Goal: Information Seeking & Learning: Learn about a topic

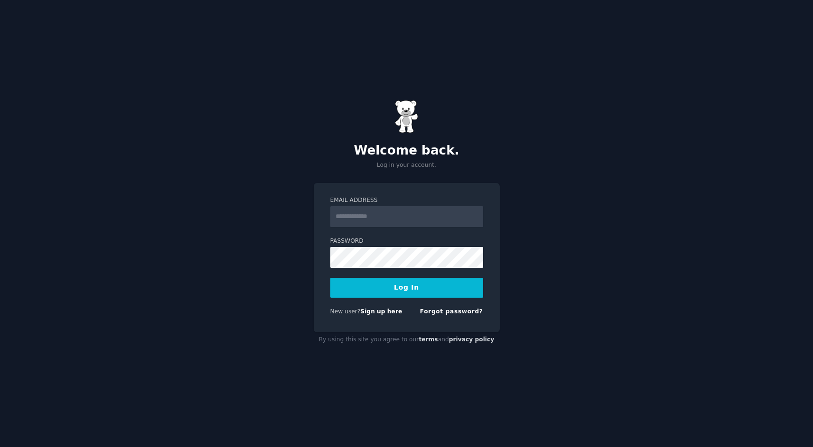
click at [401, 218] on input "Email Address" at bounding box center [406, 216] width 153 height 21
type input "**********"
click at [460, 313] on link "Forgot password?" at bounding box center [451, 311] width 63 height 7
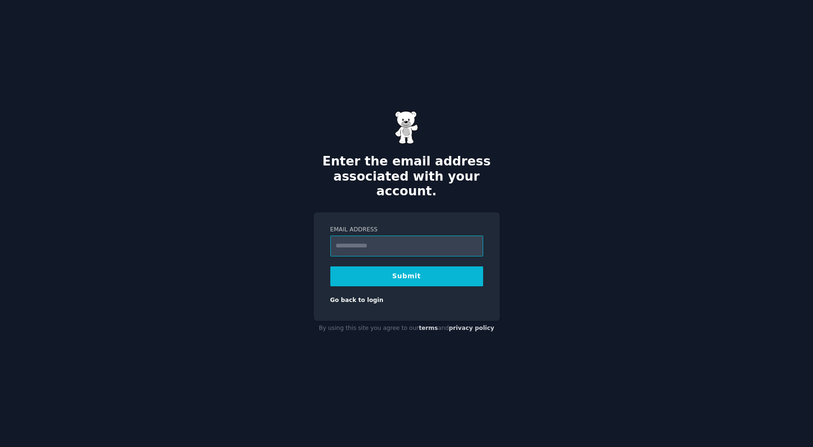
type input "**********"
click at [405, 269] on button "Submit" at bounding box center [406, 277] width 153 height 20
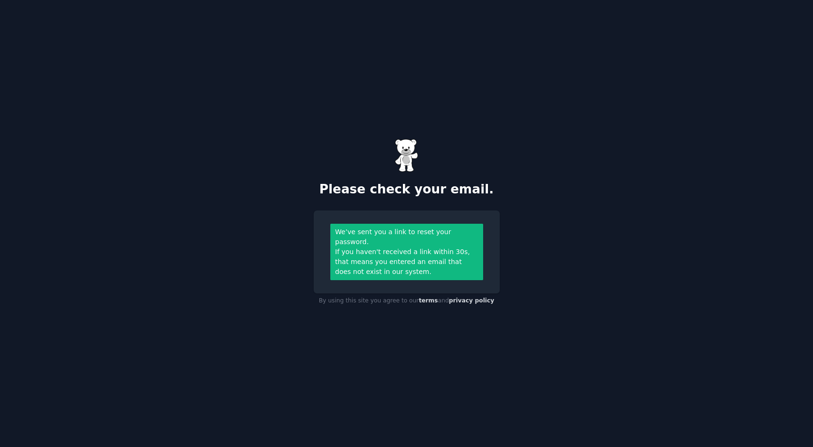
click at [375, 249] on div "If you haven't received a link within 30s, that means you entered an email that…" at bounding box center [406, 262] width 143 height 30
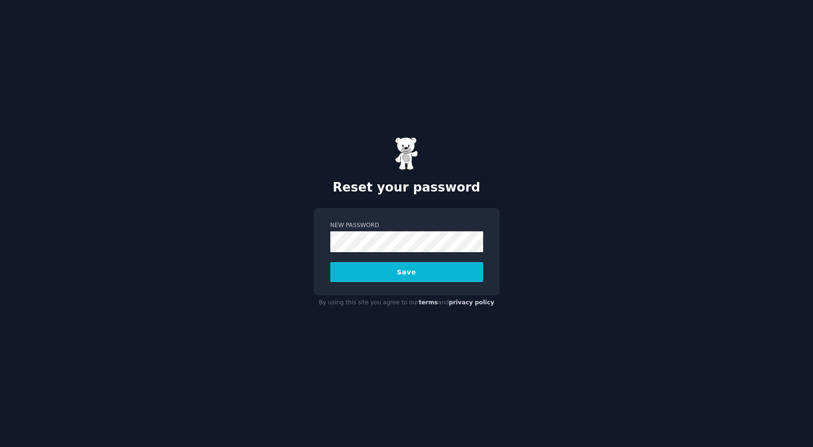
click at [362, 275] on button "Save" at bounding box center [406, 272] width 153 height 20
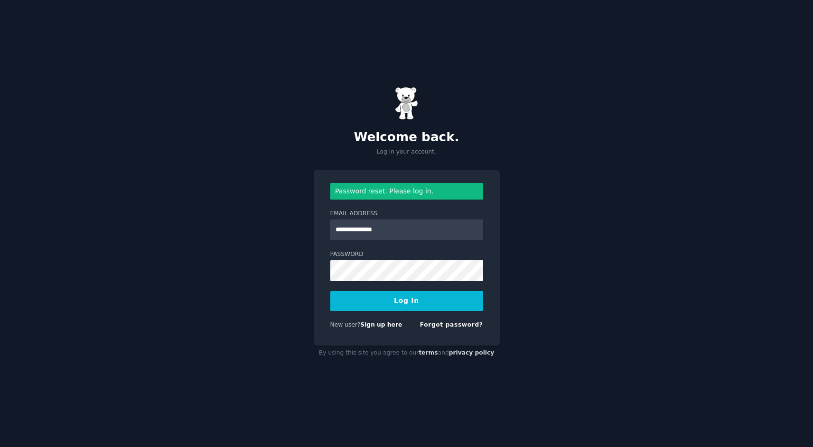
type input "**********"
click at [330, 291] on button "Log In" at bounding box center [406, 301] width 153 height 20
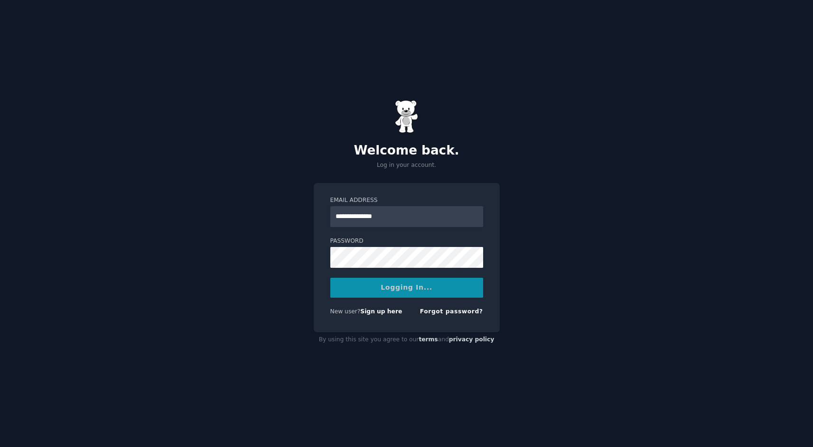
click at [352, 297] on div "Logging In..." at bounding box center [406, 288] width 153 height 20
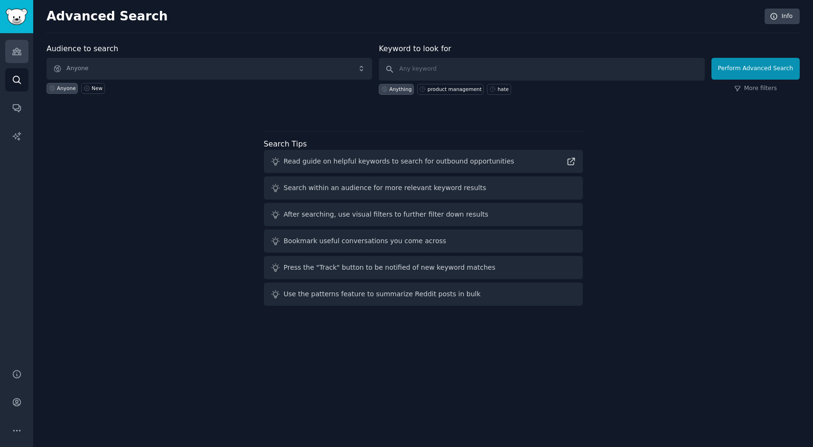
click at [14, 50] on icon "Sidebar" at bounding box center [17, 51] width 10 height 10
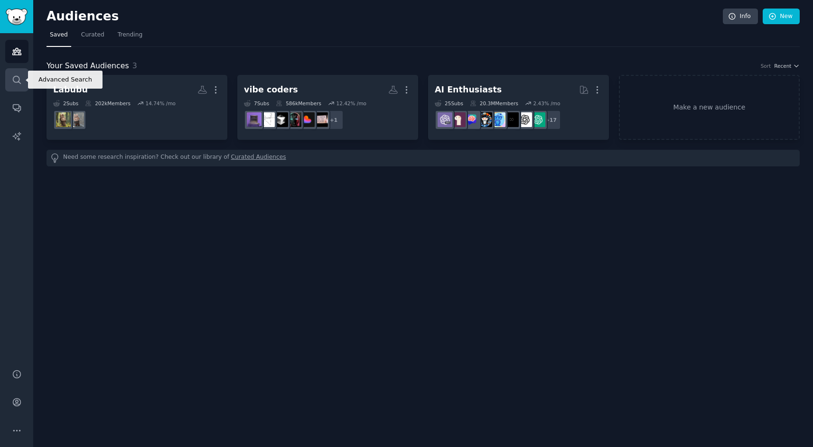
click at [20, 79] on icon "Sidebar" at bounding box center [17, 80] width 10 height 10
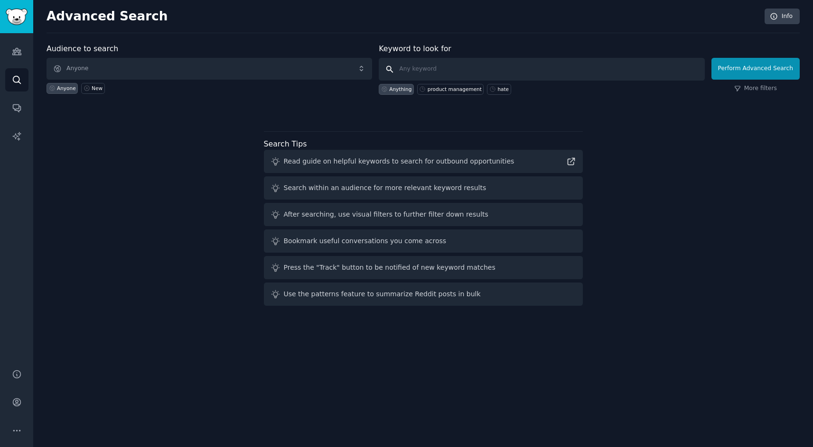
click at [426, 72] on input "text" at bounding box center [541, 69] width 325 height 23
type input "c"
type input "gpt-5"
click at [732, 68] on button "Perform Advanced Search" at bounding box center [755, 69] width 88 height 22
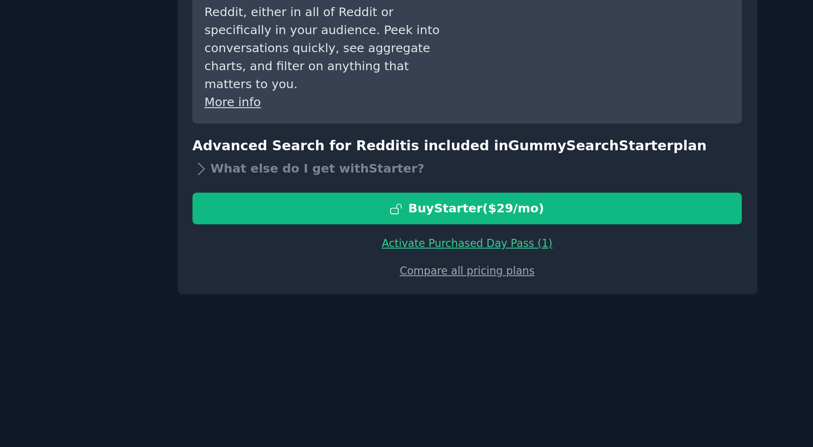
click at [426, 241] on link "Activate Purchased Day Pass ( 1 )" at bounding box center [423, 244] width 94 height 7
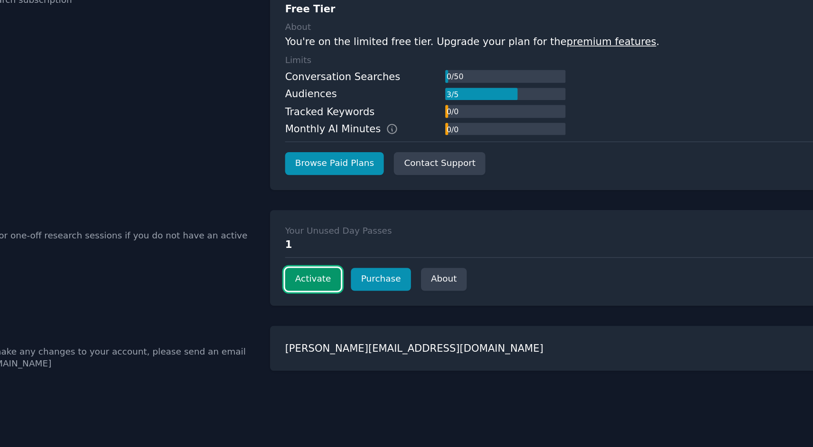
click at [329, 266] on button "Activate" at bounding box center [329, 261] width 37 height 15
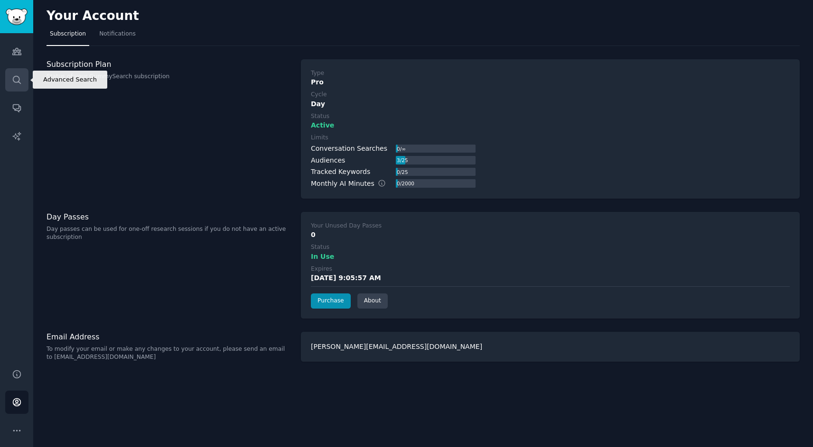
click at [9, 78] on link "Search" at bounding box center [16, 79] width 23 height 23
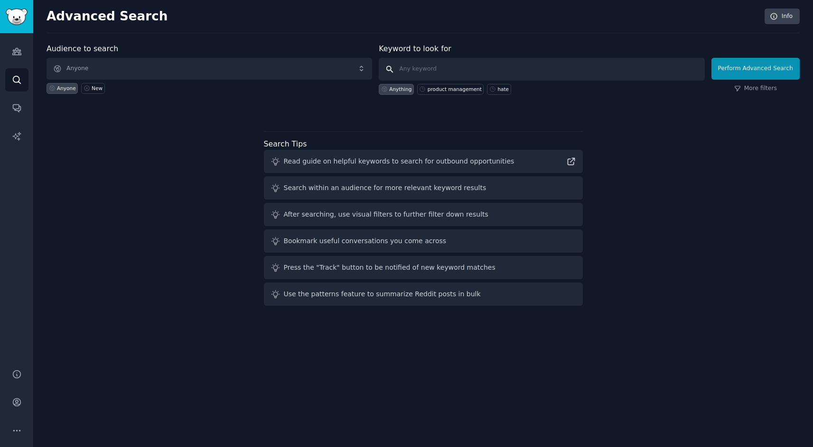
click at [558, 68] on input "text" at bounding box center [541, 69] width 325 height 23
type input "gpt-5"
click button "Perform Advanced Search" at bounding box center [755, 69] width 88 height 22
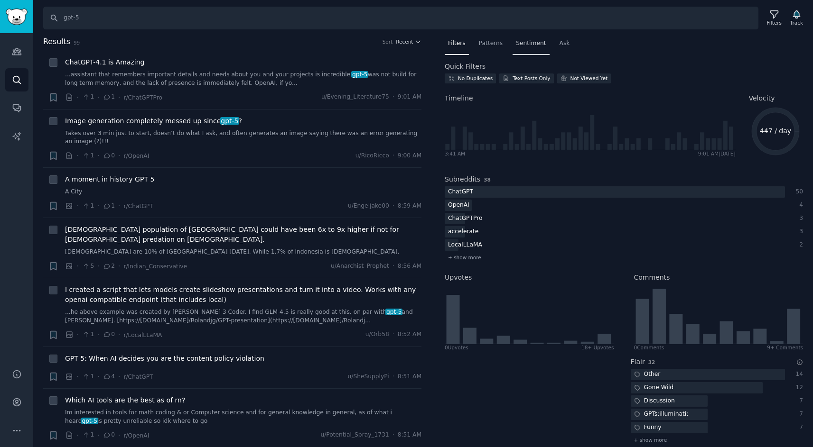
click at [524, 46] on span "Sentiment" at bounding box center [531, 43] width 30 height 9
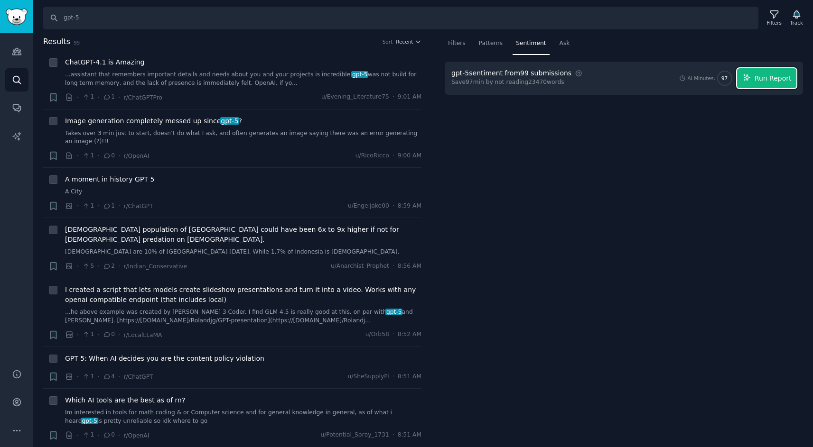
click at [777, 71] on button "Run Report" at bounding box center [766, 78] width 59 height 20
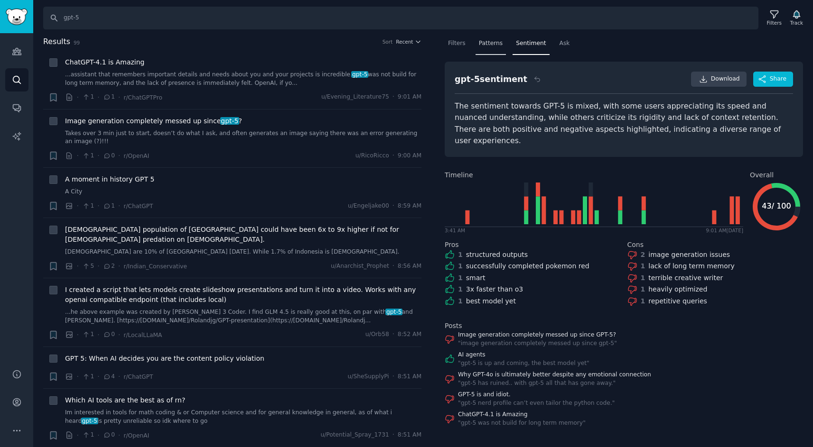
click at [480, 46] on span "Patterns" at bounding box center [491, 43] width 24 height 9
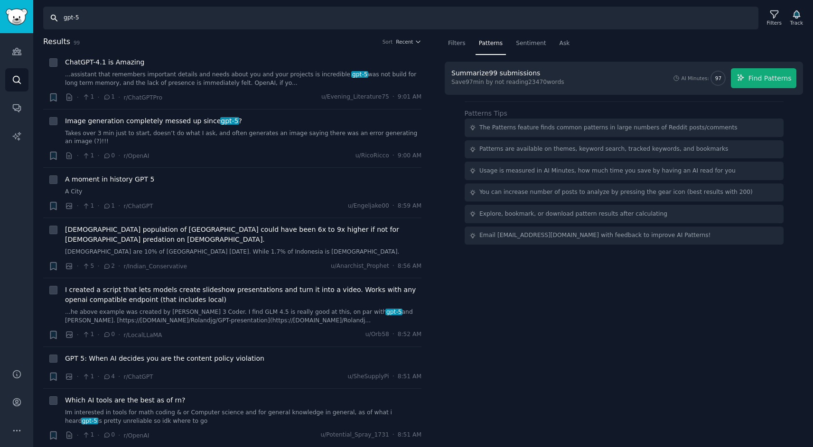
click at [88, 20] on input "gpt-5" at bounding box center [400, 18] width 715 height 23
type input "gpt 5"
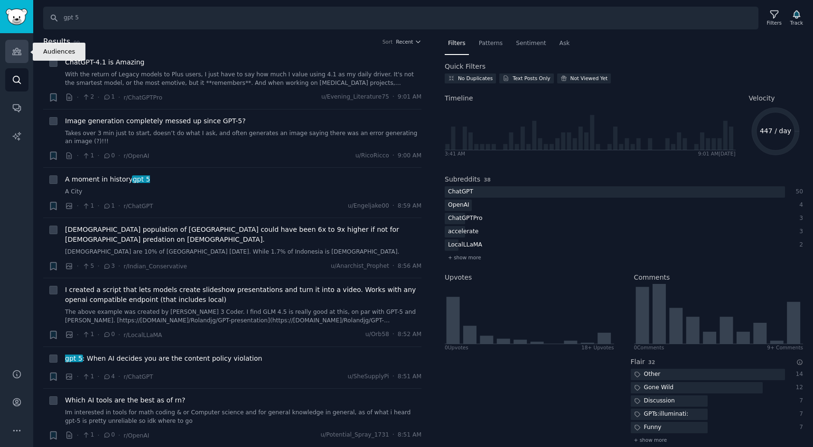
click at [17, 50] on icon "Sidebar" at bounding box center [16, 51] width 9 height 7
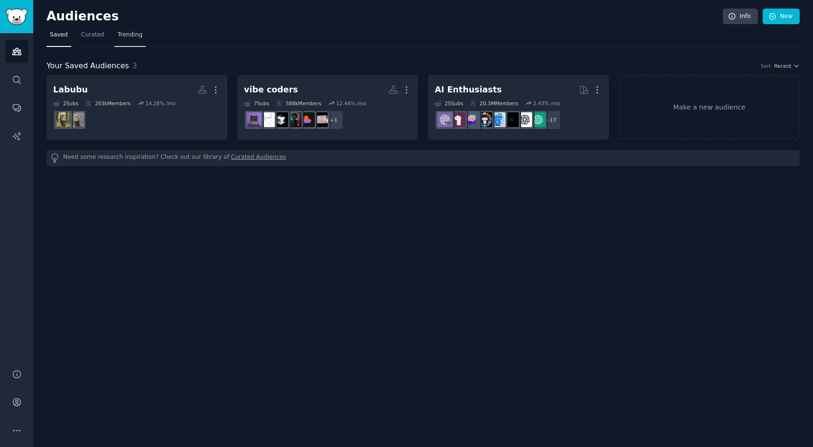
click at [135, 35] on span "Trending" at bounding box center [130, 35] width 25 height 9
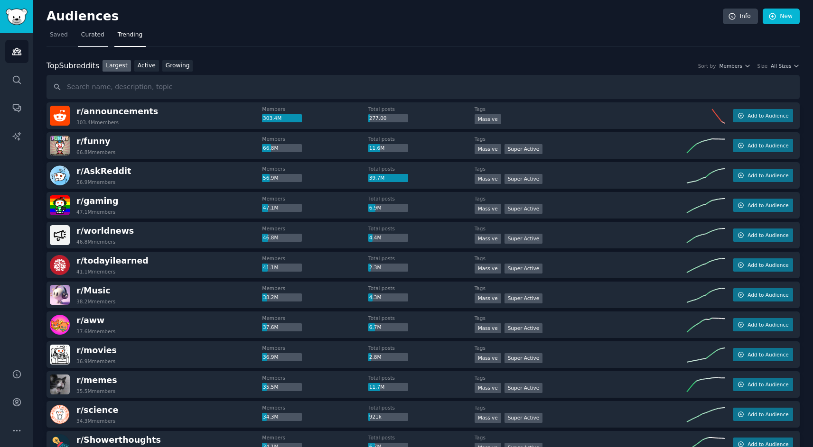
click at [90, 37] on span "Curated" at bounding box center [92, 35] width 23 height 9
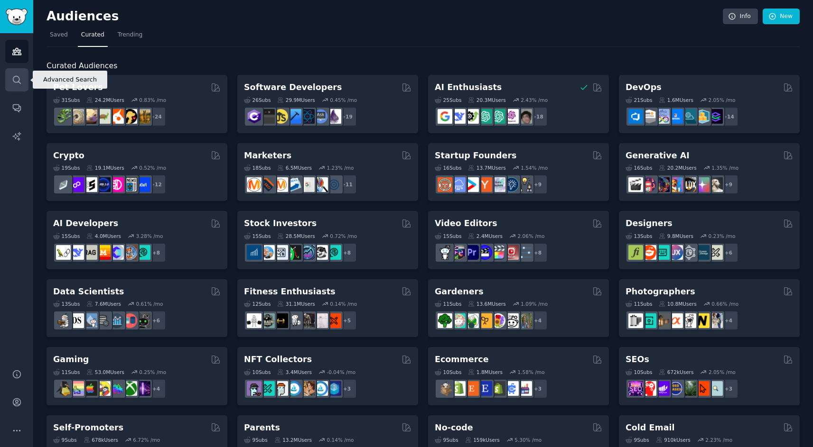
click at [22, 79] on link "Search" at bounding box center [16, 79] width 23 height 23
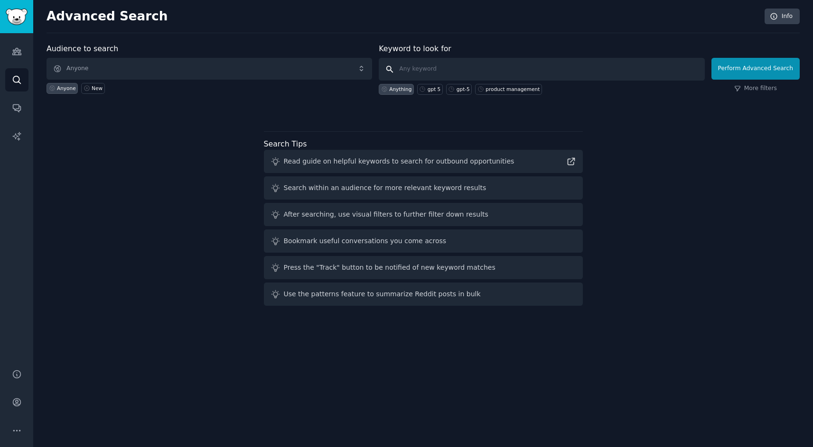
click at [463, 65] on input "text" at bounding box center [541, 69] width 325 height 23
type input "openAI"
click at [741, 64] on button "Perform Advanced Search" at bounding box center [755, 69] width 88 height 22
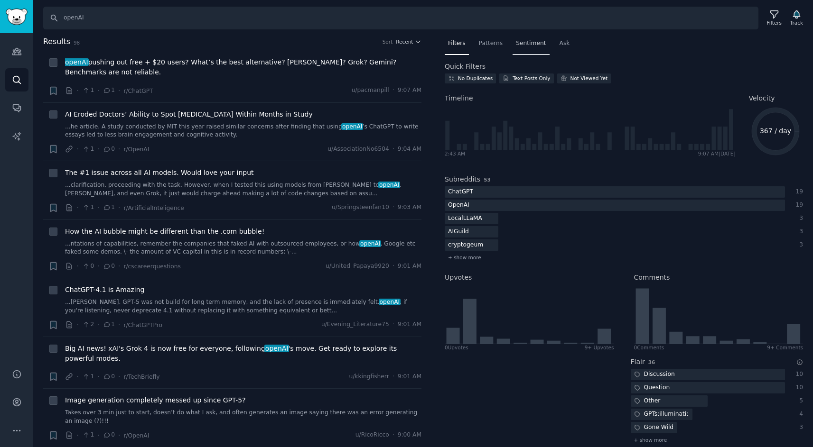
click at [513, 41] on div "Sentiment" at bounding box center [530, 45] width 37 height 19
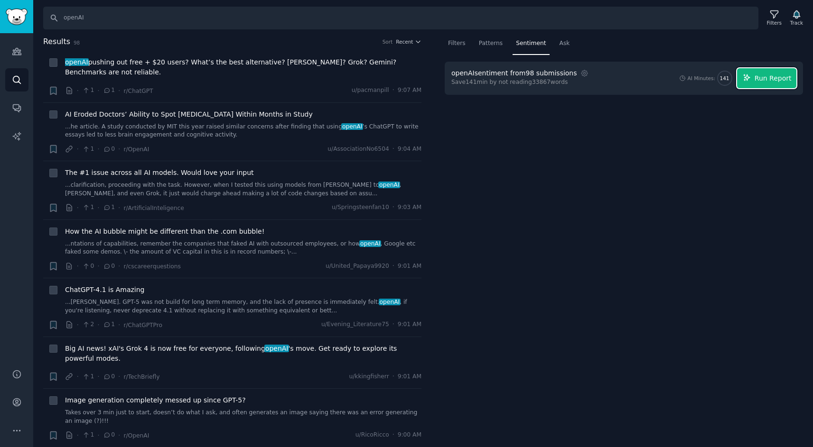
click at [767, 78] on span "Run Report" at bounding box center [772, 79] width 37 height 10
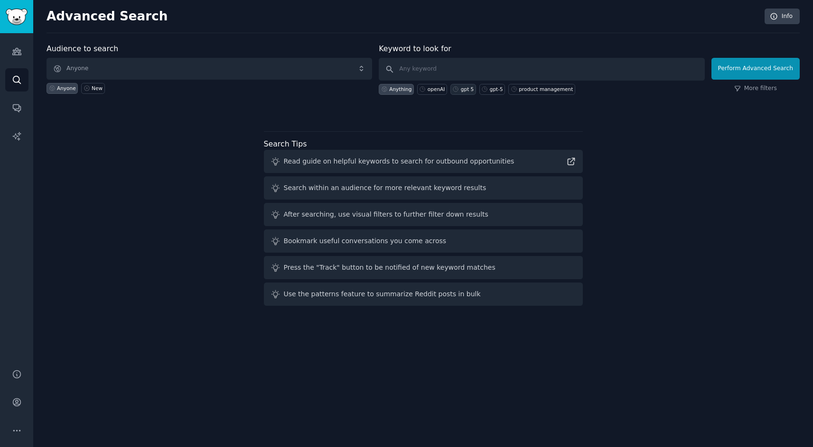
click at [464, 88] on div "gpt 5" at bounding box center [467, 89] width 13 height 7
click at [491, 90] on div "gpt-5" at bounding box center [496, 89] width 13 height 7
click at [466, 90] on div "gpt 5" at bounding box center [467, 89] width 13 height 7
type input "gpt 5"
click at [741, 68] on button "Perform Advanced Search" at bounding box center [755, 69] width 88 height 22
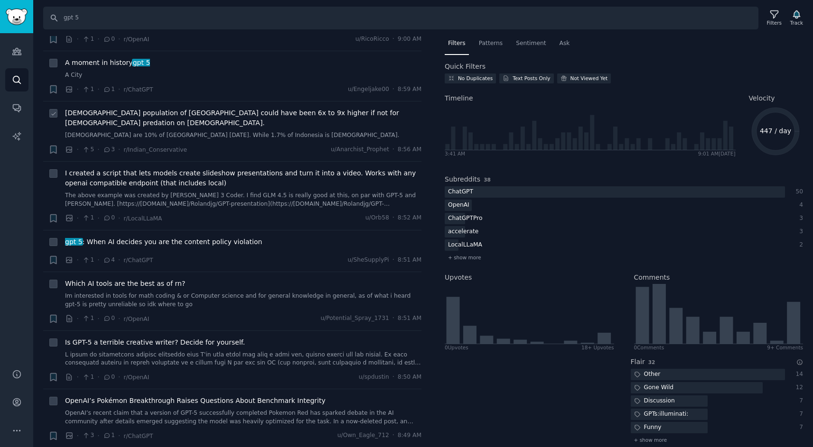
scroll to position [122, 0]
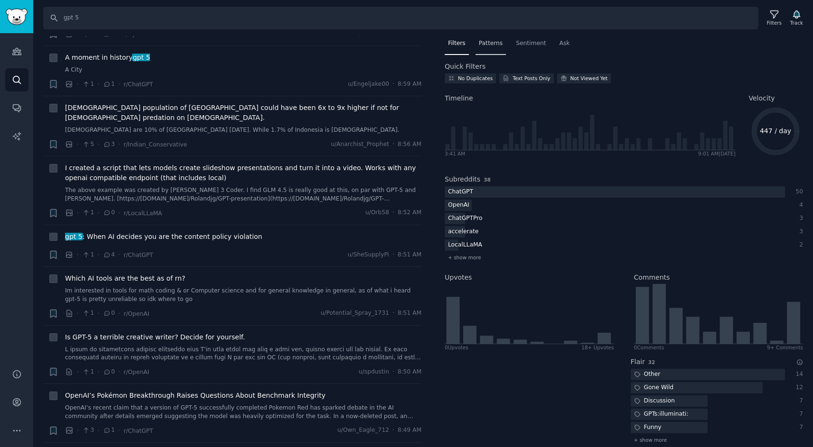
click at [493, 44] on span "Patterns" at bounding box center [491, 43] width 24 height 9
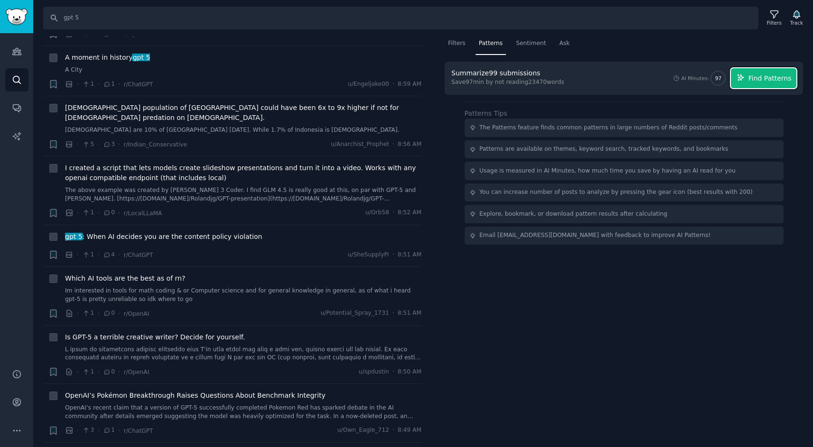
click at [771, 74] on span "Find Patterns" at bounding box center [769, 79] width 43 height 10
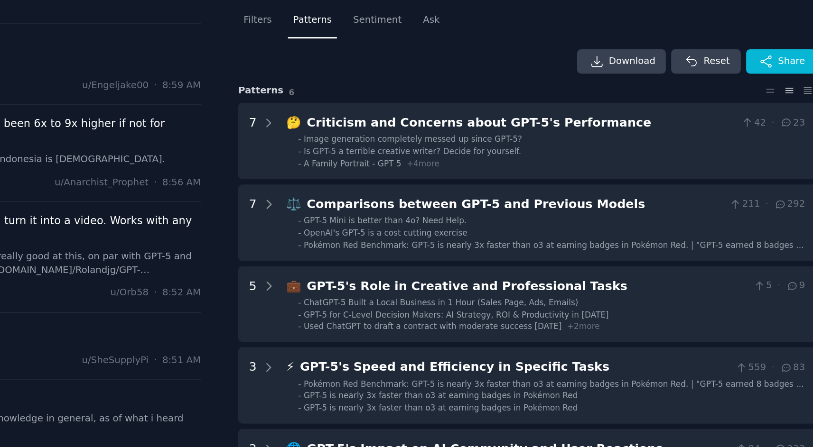
scroll to position [0, 0]
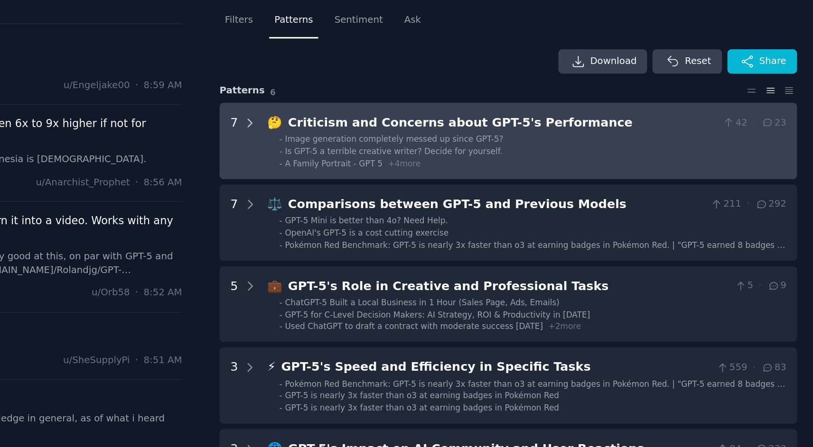
click at [461, 106] on icon at bounding box center [463, 107] width 9 height 9
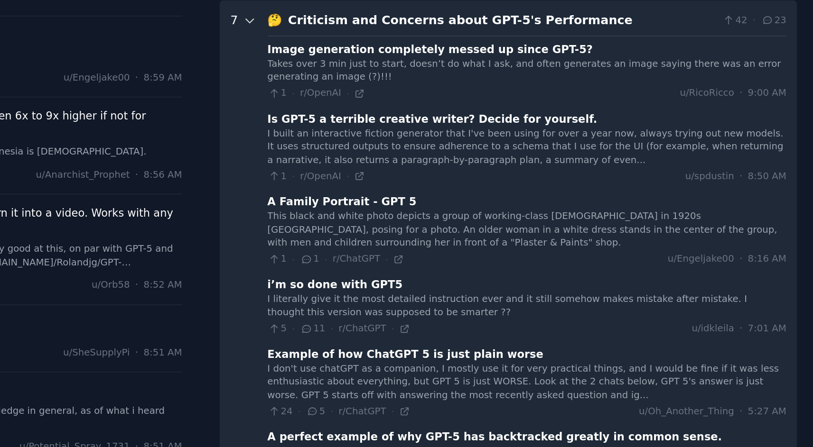
scroll to position [59, 0]
click at [463, 48] on icon at bounding box center [463, 49] width 9 height 9
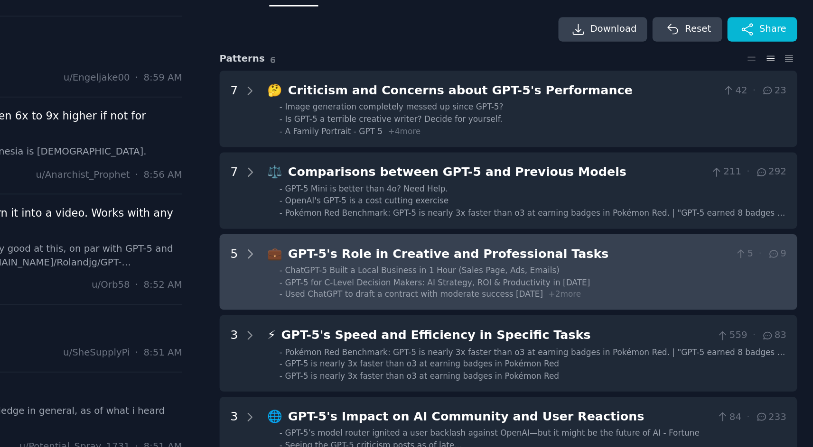
scroll to position [0, 0]
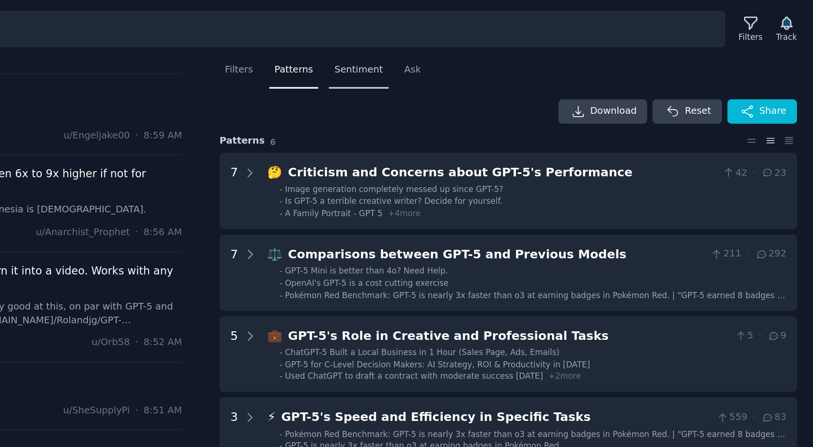
click at [527, 43] on span "Sentiment" at bounding box center [531, 43] width 30 height 9
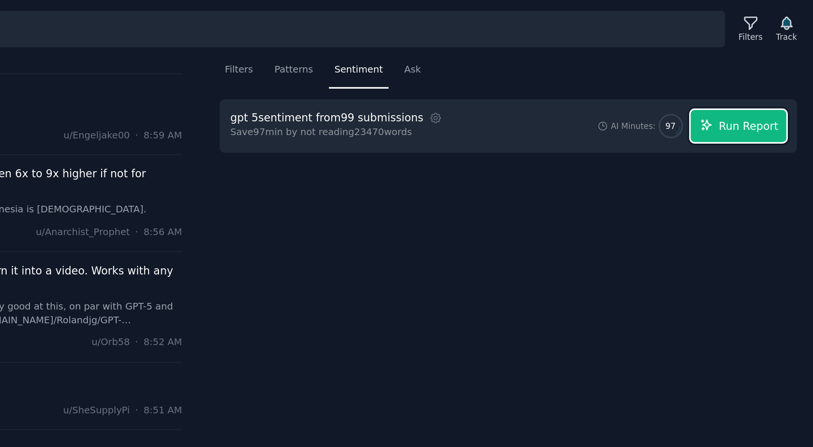
click at [766, 77] on span "Run Report" at bounding box center [772, 79] width 37 height 10
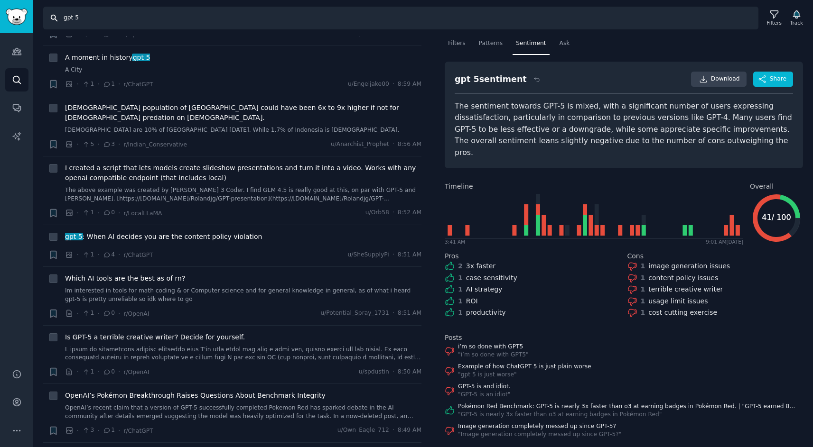
click at [71, 23] on input "gpt 5" at bounding box center [400, 18] width 715 height 23
type input "open"
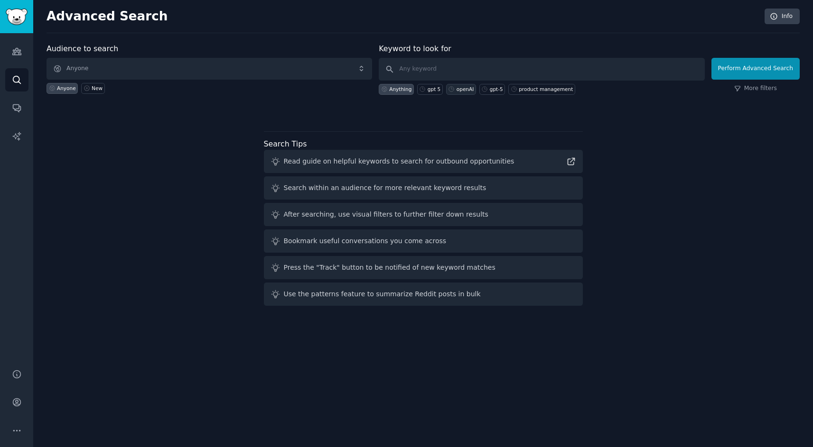
click at [461, 91] on div "openAI" at bounding box center [464, 89] width 17 height 7
type input "openAI"
click at [733, 68] on button "Perform Advanced Search" at bounding box center [755, 69] width 88 height 22
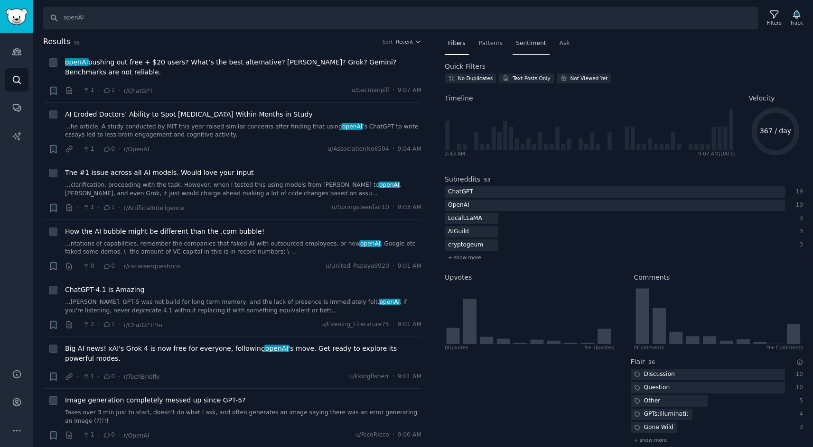
click at [534, 40] on span "Sentiment" at bounding box center [531, 43] width 30 height 9
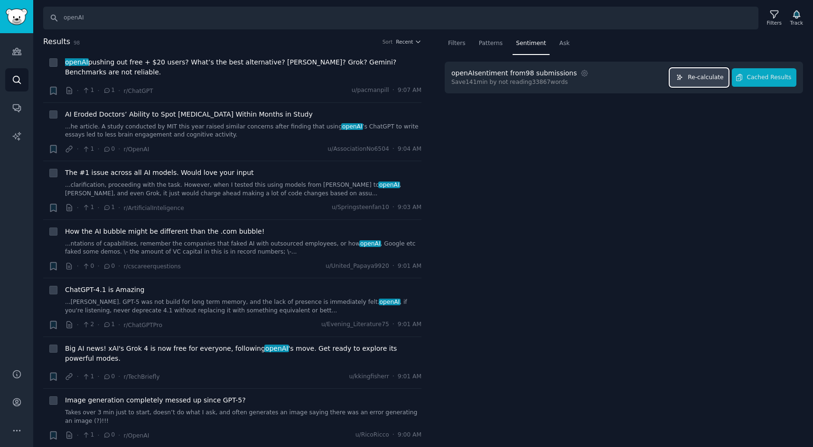
click at [698, 79] on span "Re-calculate" at bounding box center [705, 78] width 36 height 9
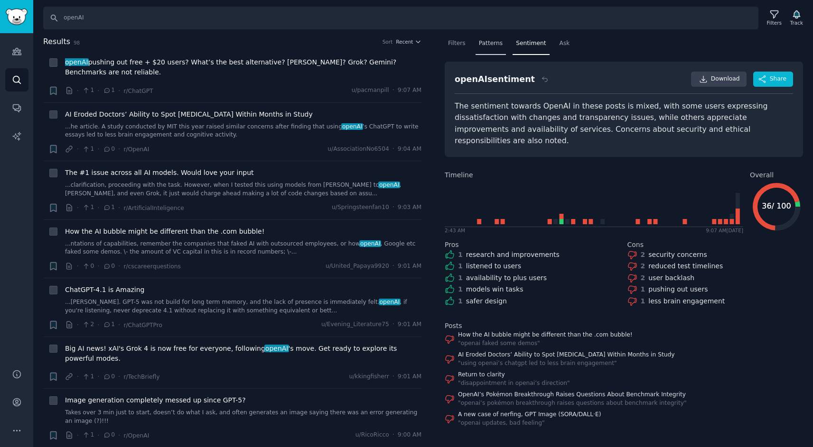
click at [489, 42] on span "Patterns" at bounding box center [491, 43] width 24 height 9
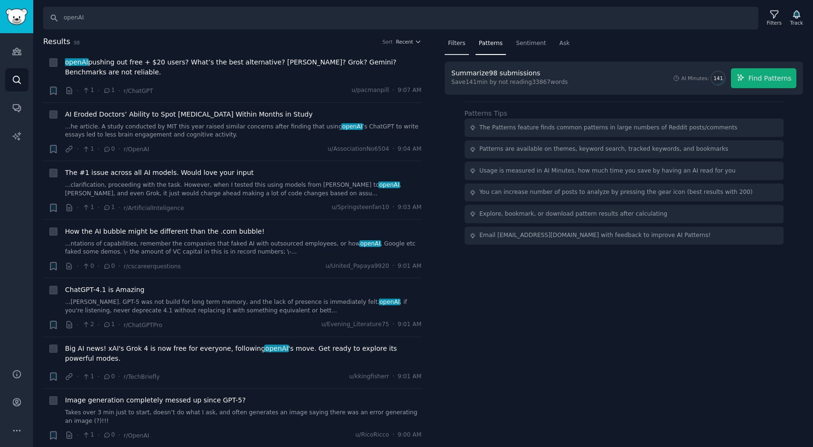
click at [454, 45] on span "Filters" at bounding box center [457, 43] width 18 height 9
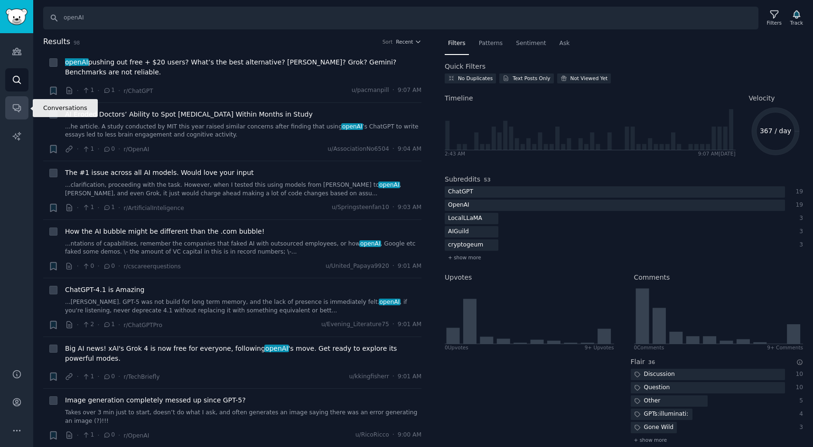
click at [12, 111] on icon "Sidebar" at bounding box center [17, 108] width 10 height 10
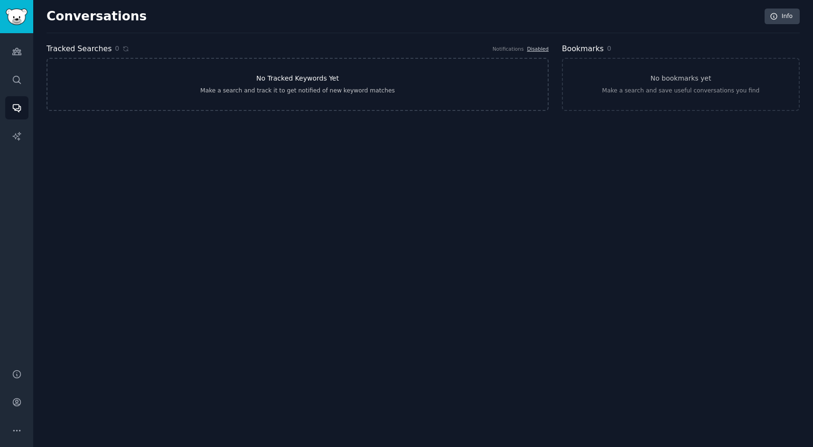
click at [299, 80] on h3 "No Tracked Keywords Yet" at bounding box center [297, 79] width 83 height 10
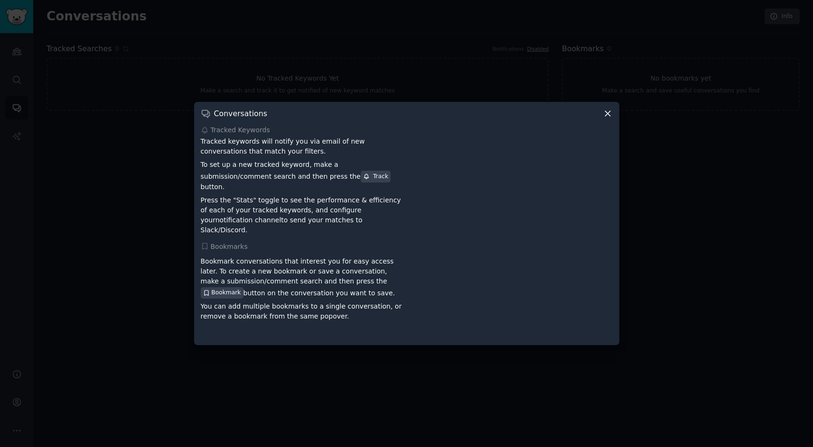
click at [605, 119] on icon at bounding box center [607, 114] width 10 height 10
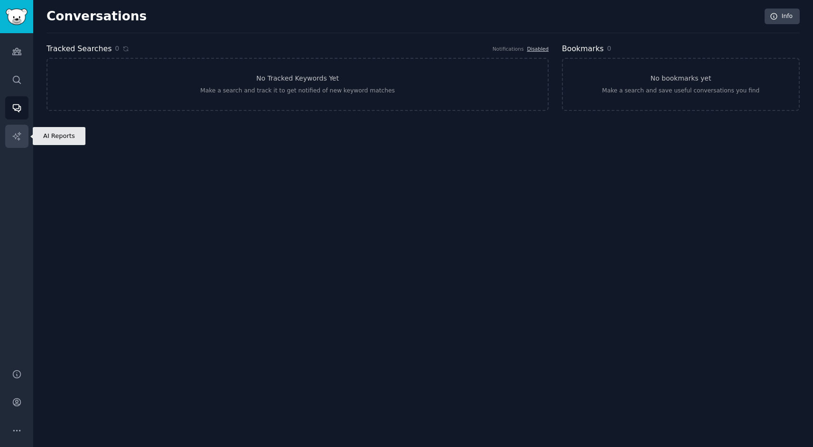
click at [19, 134] on icon "Sidebar" at bounding box center [16, 136] width 8 height 8
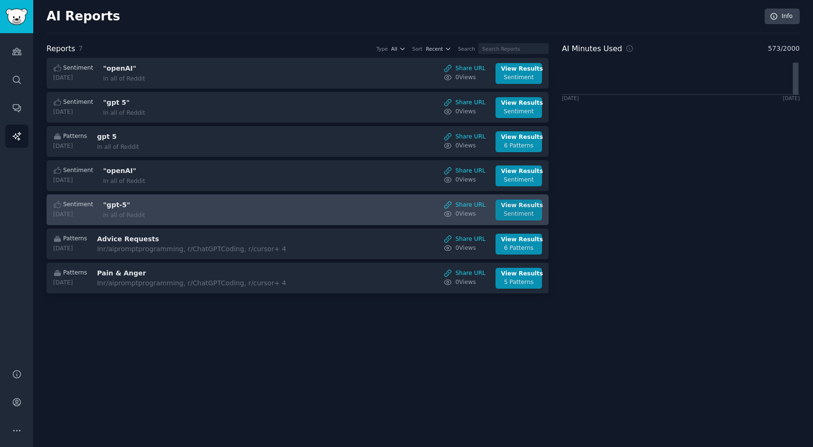
click at [526, 205] on div "View Results" at bounding box center [519, 206] width 36 height 9
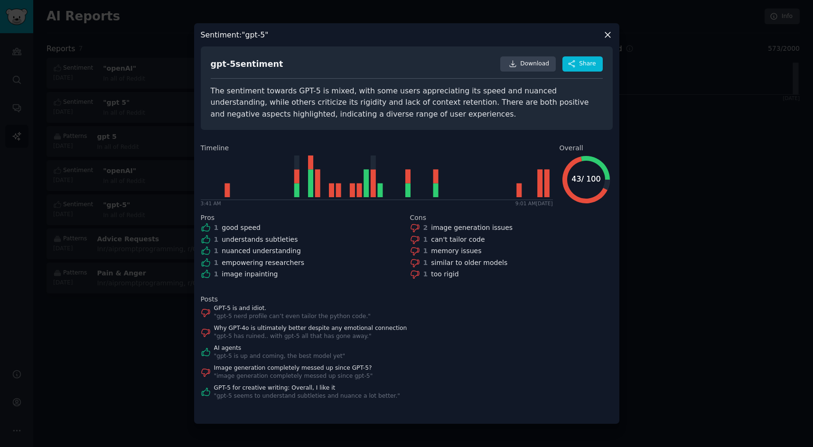
click at [610, 37] on icon at bounding box center [607, 35] width 10 height 10
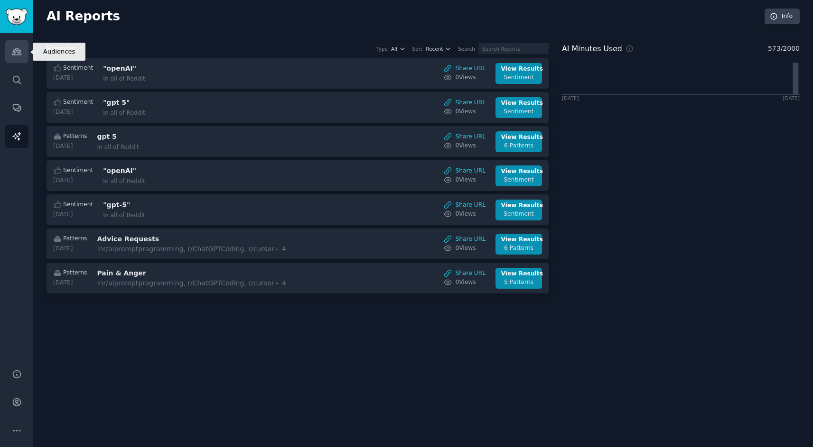
click at [19, 48] on icon "Sidebar" at bounding box center [17, 51] width 10 height 10
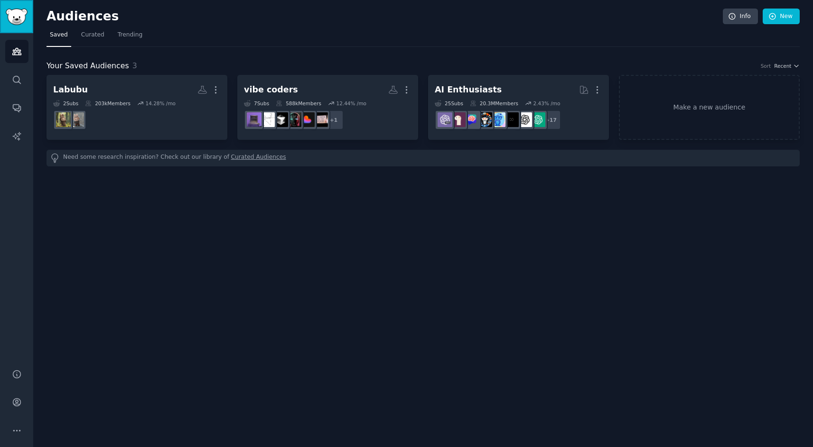
click at [21, 18] on img "Sidebar" at bounding box center [17, 17] width 22 height 17
click at [16, 73] on link "Search" at bounding box center [16, 79] width 23 height 23
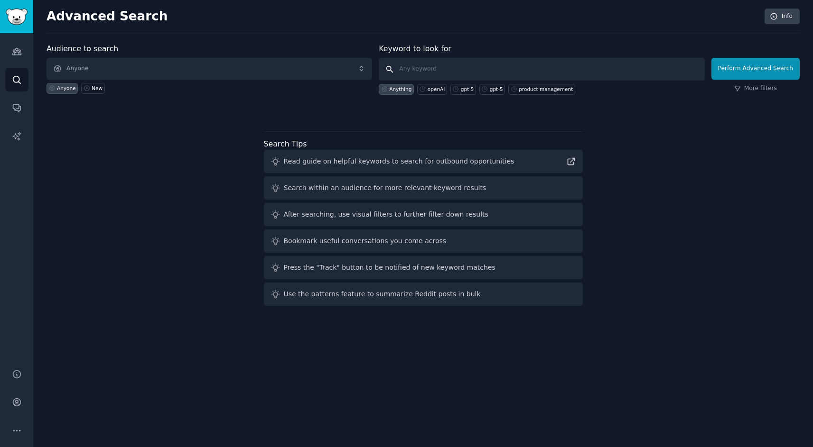
click at [413, 69] on input "text" at bounding box center [541, 69] width 325 height 23
type input "base44"
click at [759, 68] on button "Perform Advanced Search" at bounding box center [755, 69] width 88 height 22
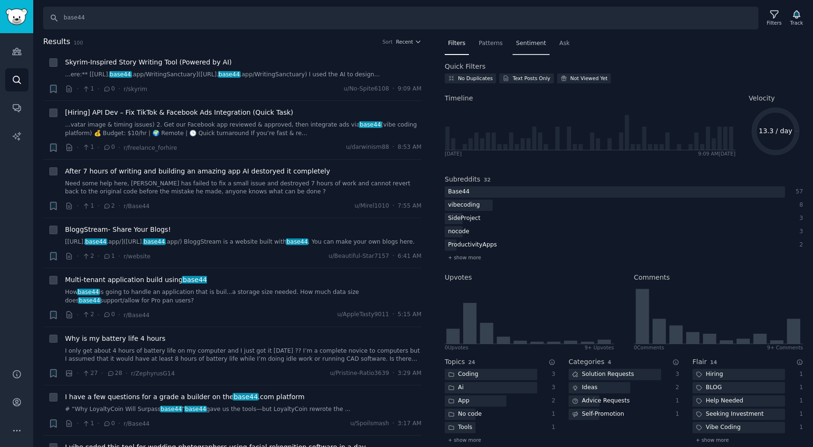
click at [523, 43] on span "Sentiment" at bounding box center [531, 43] width 30 height 9
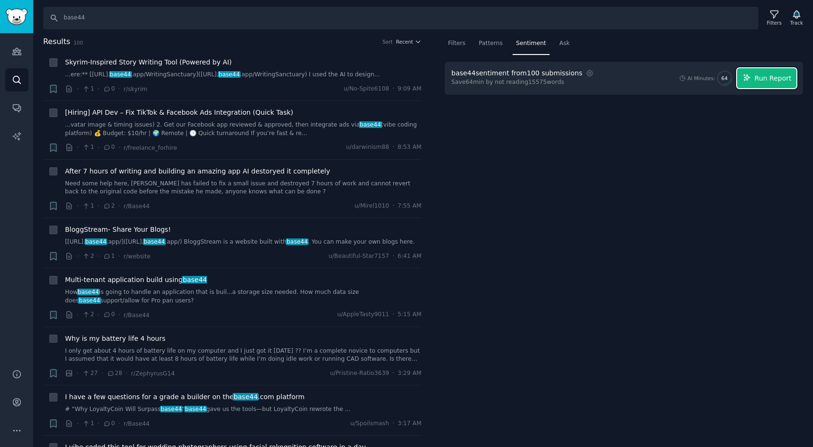
click at [776, 79] on span "Run Report" at bounding box center [772, 79] width 37 height 10
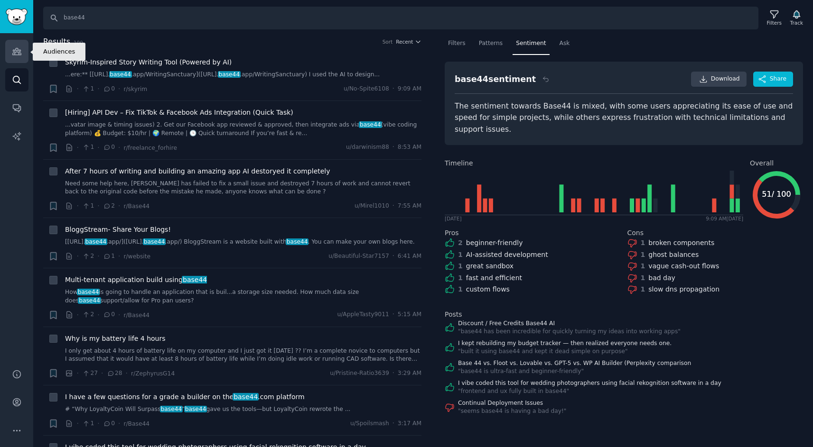
click at [22, 47] on link "Audiences" at bounding box center [16, 51] width 23 height 23
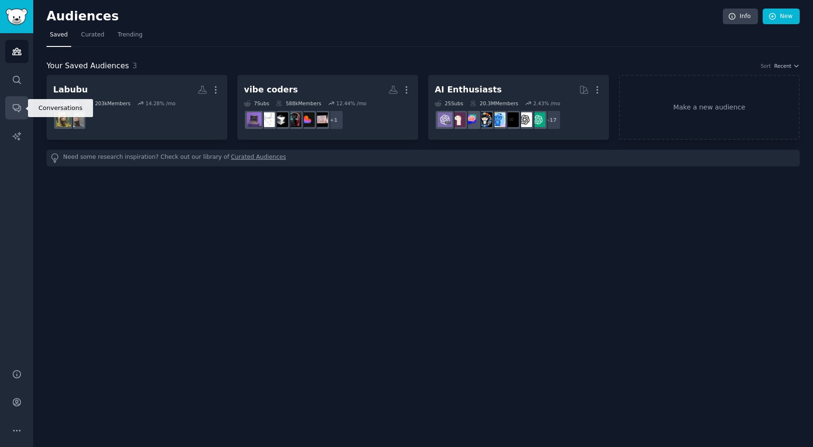
click at [15, 110] on icon "Sidebar" at bounding box center [17, 109] width 8 height 8
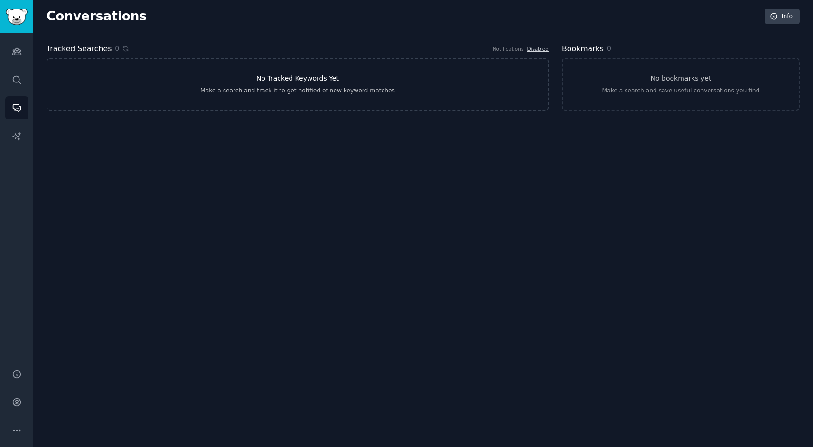
click at [301, 76] on h3 "No Tracked Keywords Yet" at bounding box center [297, 79] width 83 height 10
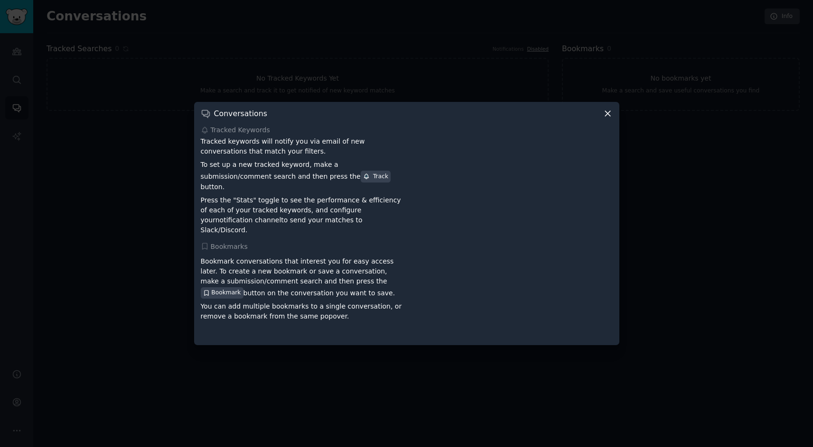
click at [607, 119] on icon at bounding box center [607, 114] width 10 height 10
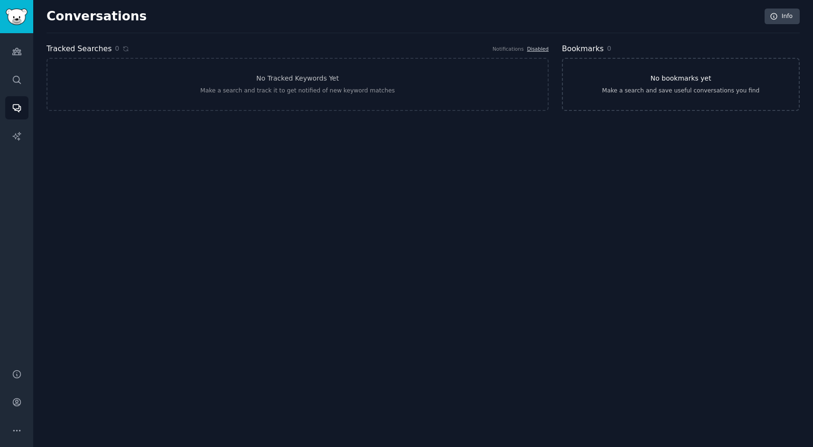
click at [603, 80] on link "No bookmarks yet Make a search and save useful conversations you find" at bounding box center [681, 84] width 238 height 53
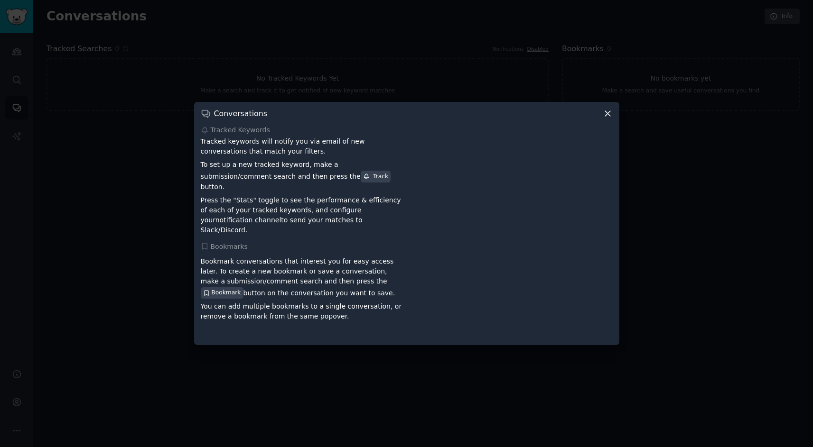
click at [609, 116] on icon at bounding box center [607, 113] width 5 height 5
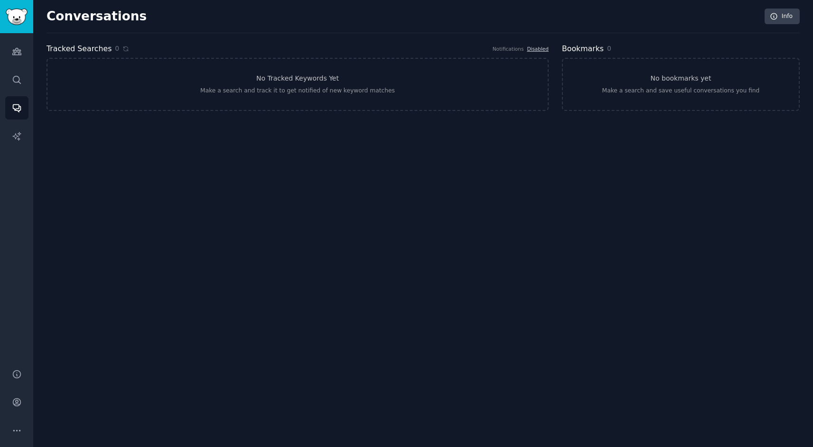
click at [93, 50] on h2 "Tracked Searches" at bounding box center [78, 49] width 65 height 12
click at [12, 80] on icon "Sidebar" at bounding box center [17, 80] width 10 height 10
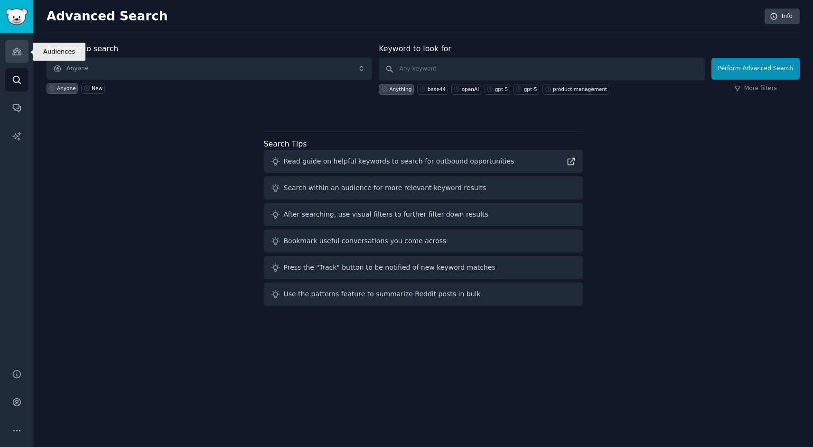
click at [15, 44] on link "Audiences" at bounding box center [16, 51] width 23 height 23
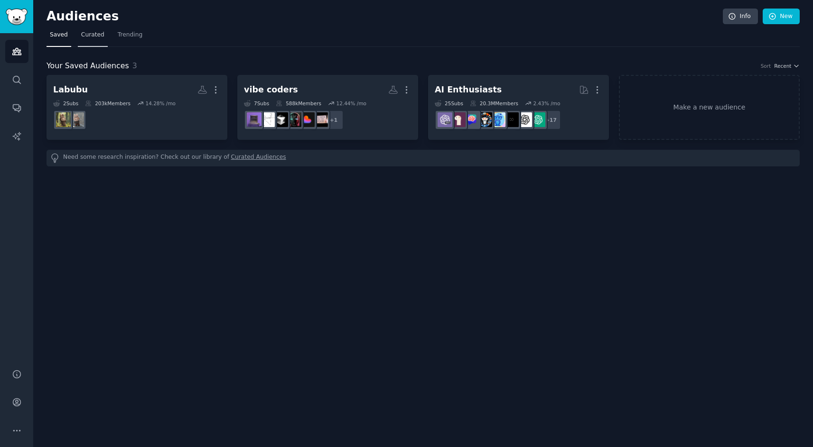
click at [91, 37] on span "Curated" at bounding box center [92, 35] width 23 height 9
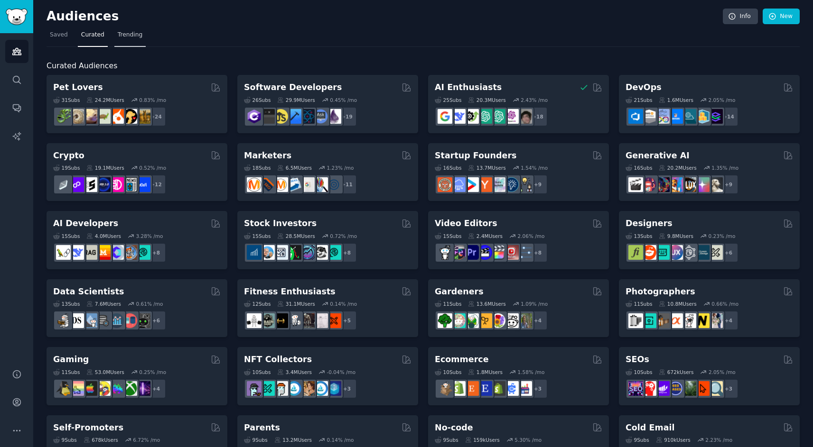
click at [132, 38] on span "Trending" at bounding box center [130, 35] width 25 height 9
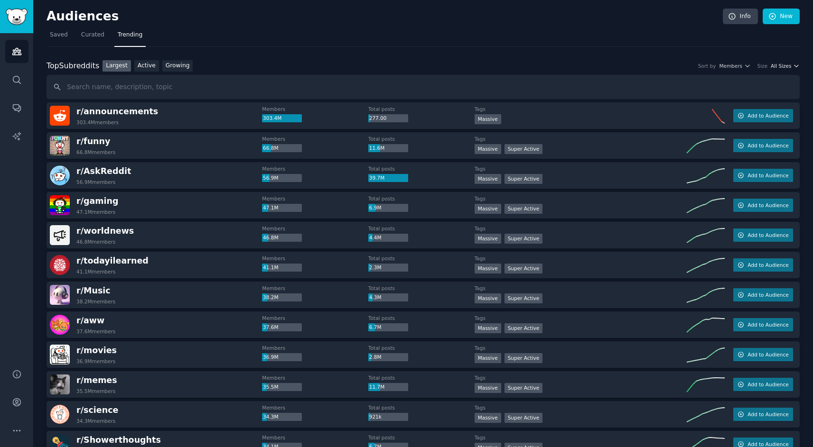
click at [794, 66] on icon "button" at bounding box center [796, 66] width 4 height 2
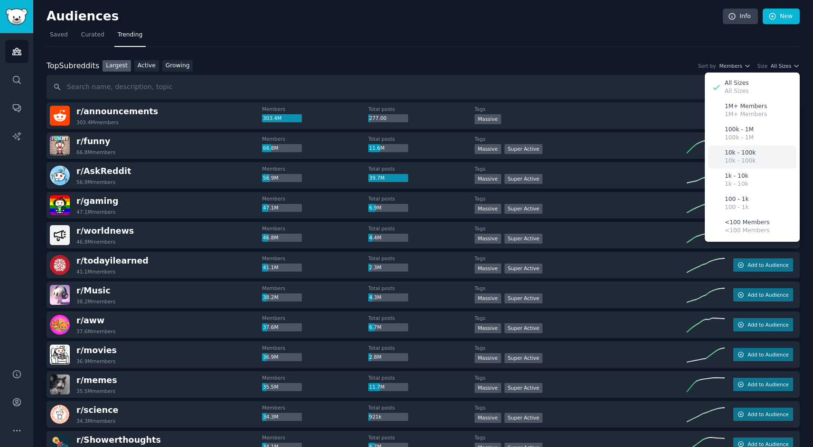
click at [732, 155] on p "10k - 100k" at bounding box center [739, 153] width 31 height 9
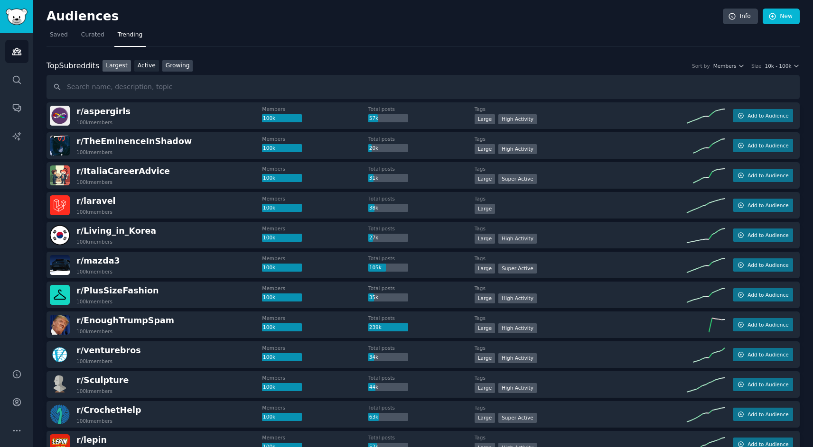
click at [170, 69] on link "Growing" at bounding box center [177, 66] width 31 height 12
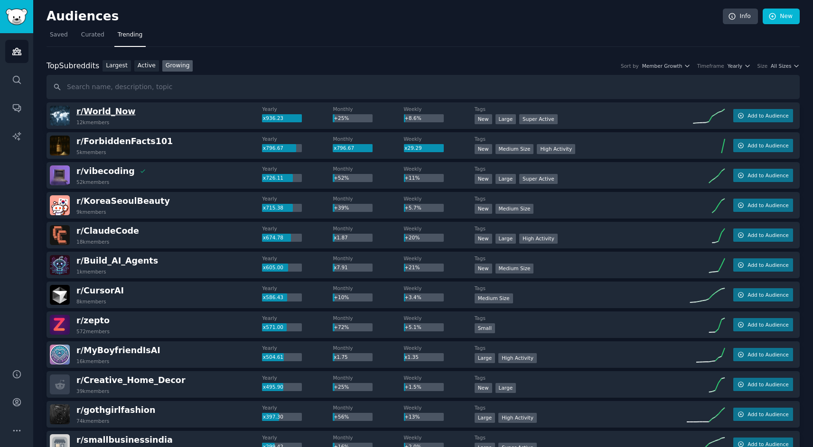
click at [117, 112] on span "r/ World_Now" at bounding box center [105, 111] width 59 height 9
click at [145, 65] on link "Active" at bounding box center [146, 66] width 25 height 12
